Goal: Transaction & Acquisition: Purchase product/service

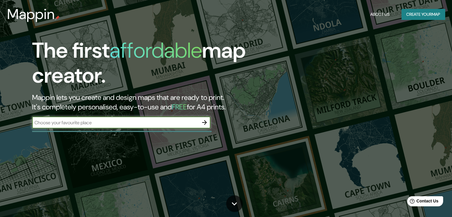
click at [431, 16] on button "Create your map" at bounding box center [423, 14] width 43 height 11
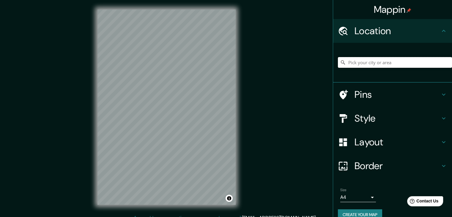
click at [382, 65] on input "Pick your city or area" at bounding box center [395, 62] width 114 height 11
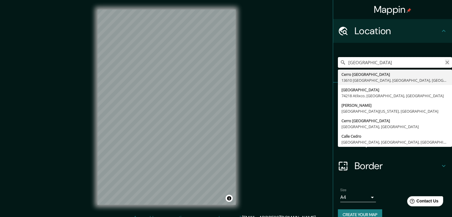
type input "[GEOGRAPHIC_DATA]"
click at [445, 62] on icon "Clear" at bounding box center [447, 62] width 5 height 5
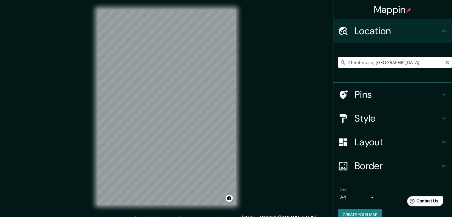
click at [360, 63] on input "Chimborazo, [GEOGRAPHIC_DATA]" at bounding box center [395, 62] width 114 height 11
drag, startPoint x: 360, startPoint y: 63, endPoint x: 439, endPoint y: 62, distance: 78.2
click at [439, 62] on input "Chimborazo, [GEOGRAPHIC_DATA]" at bounding box center [395, 62] width 114 height 11
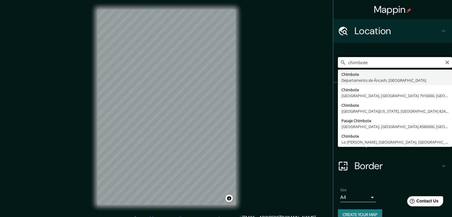
type input "Chimbote, [GEOGRAPHIC_DATA], [GEOGRAPHIC_DATA]"
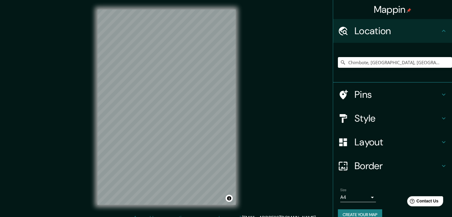
click at [221, 213] on div "© Mapbox © OpenStreetMap Improve this map" at bounding box center [166, 107] width 157 height 214
click at [446, 63] on icon "Clear" at bounding box center [448, 63] width 4 height 4
type input "Coishco, Departamento de Áncash, [GEOGRAPHIC_DATA]"
click at [349, 121] on div at bounding box center [346, 118] width 17 height 10
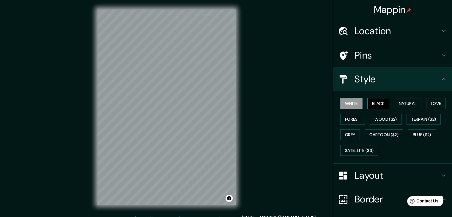
click at [376, 102] on button "Black" at bounding box center [378, 103] width 22 height 11
